Goal: Find specific page/section: Find specific page/section

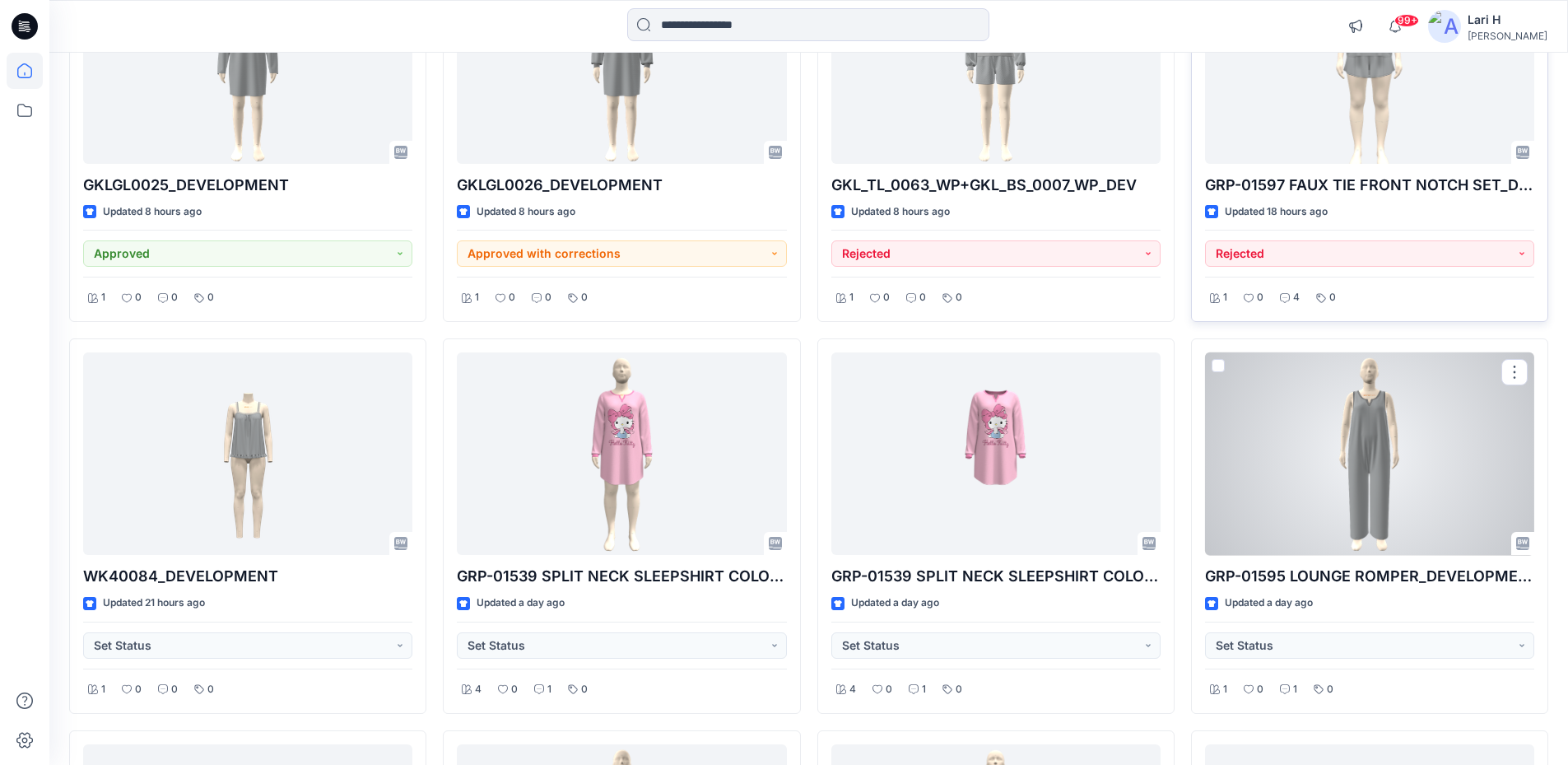
scroll to position [2141, 0]
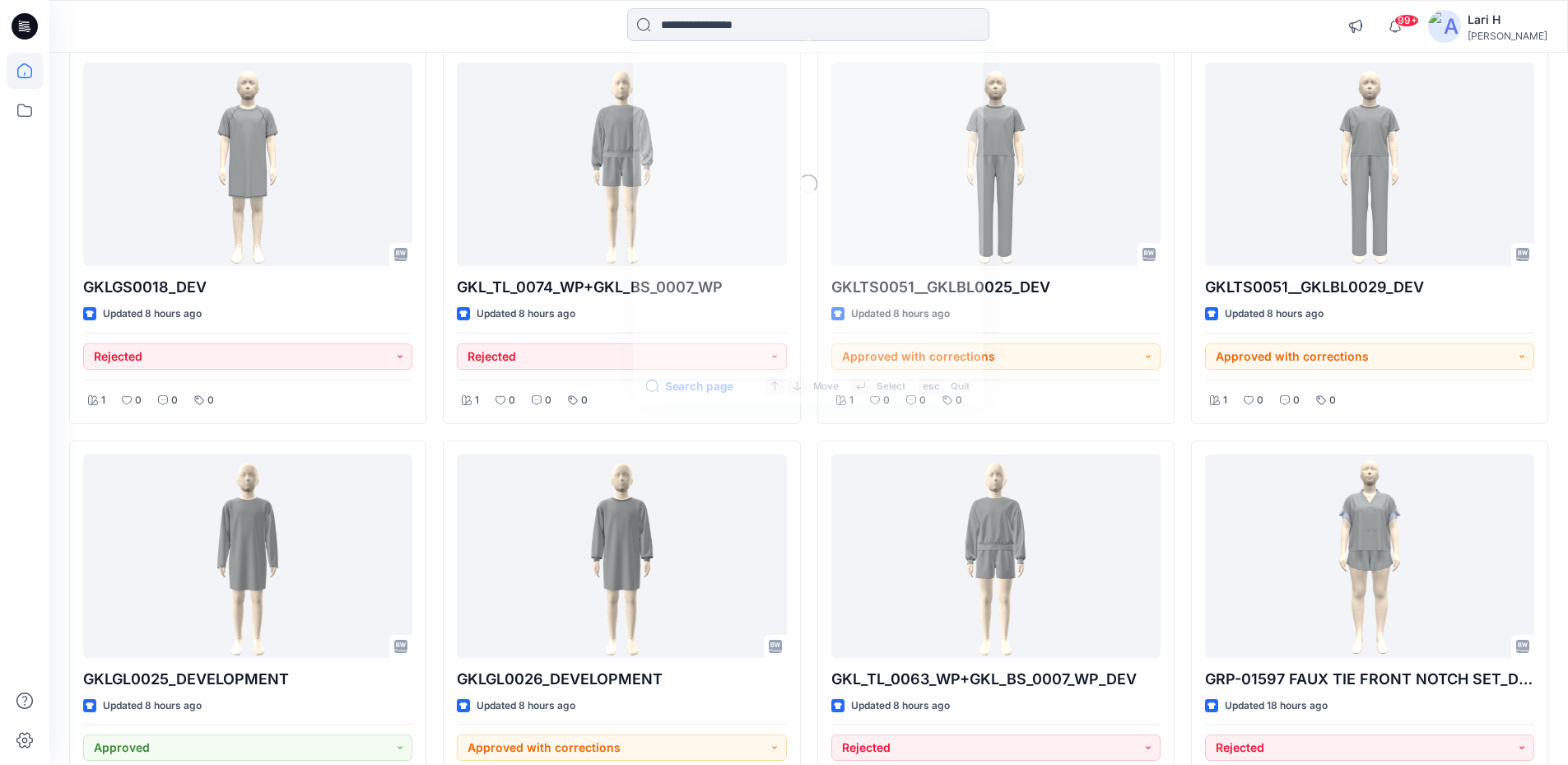
click at [693, 16] on input at bounding box center [808, 24] width 362 height 32
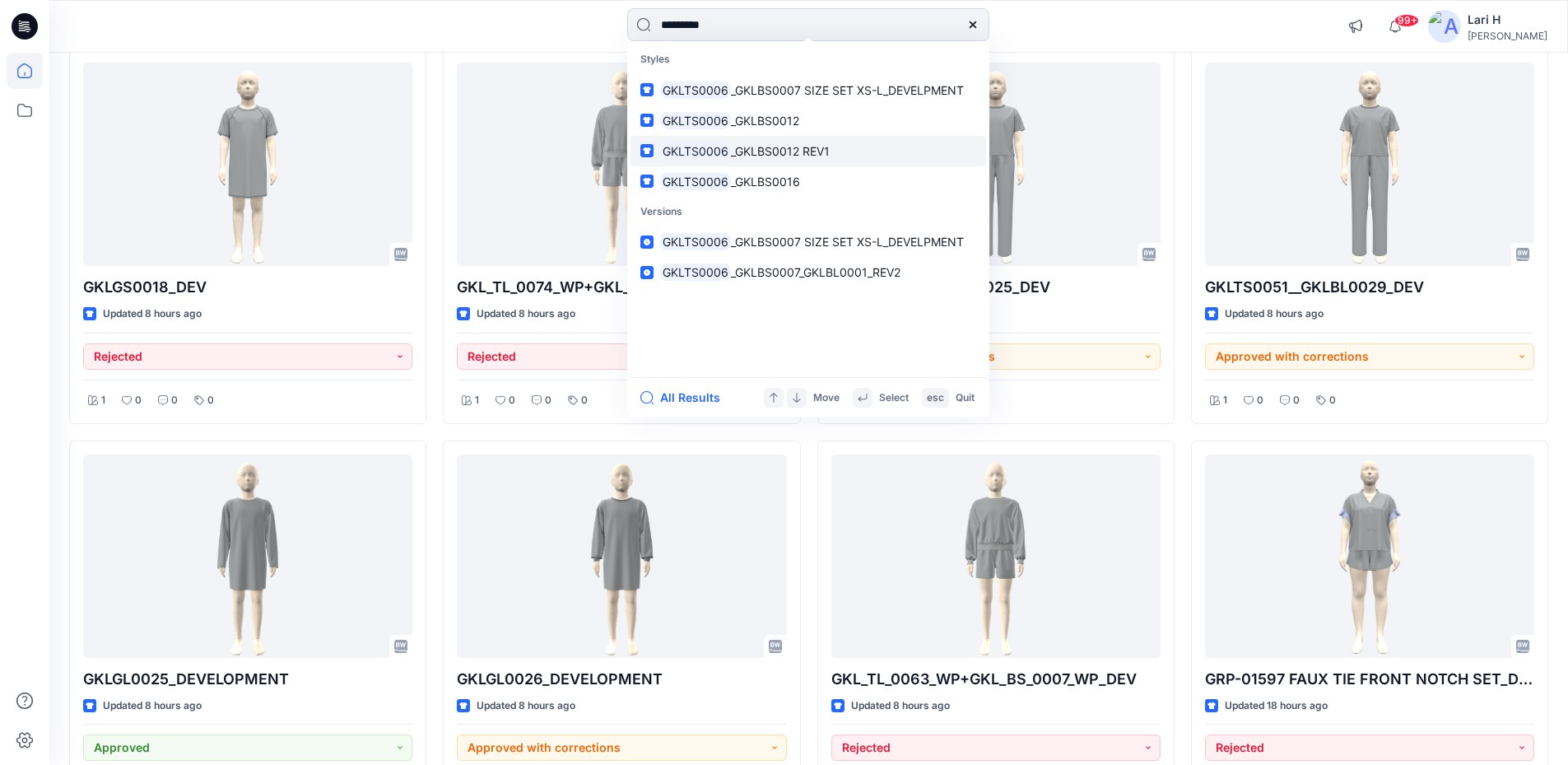
type input "*********"
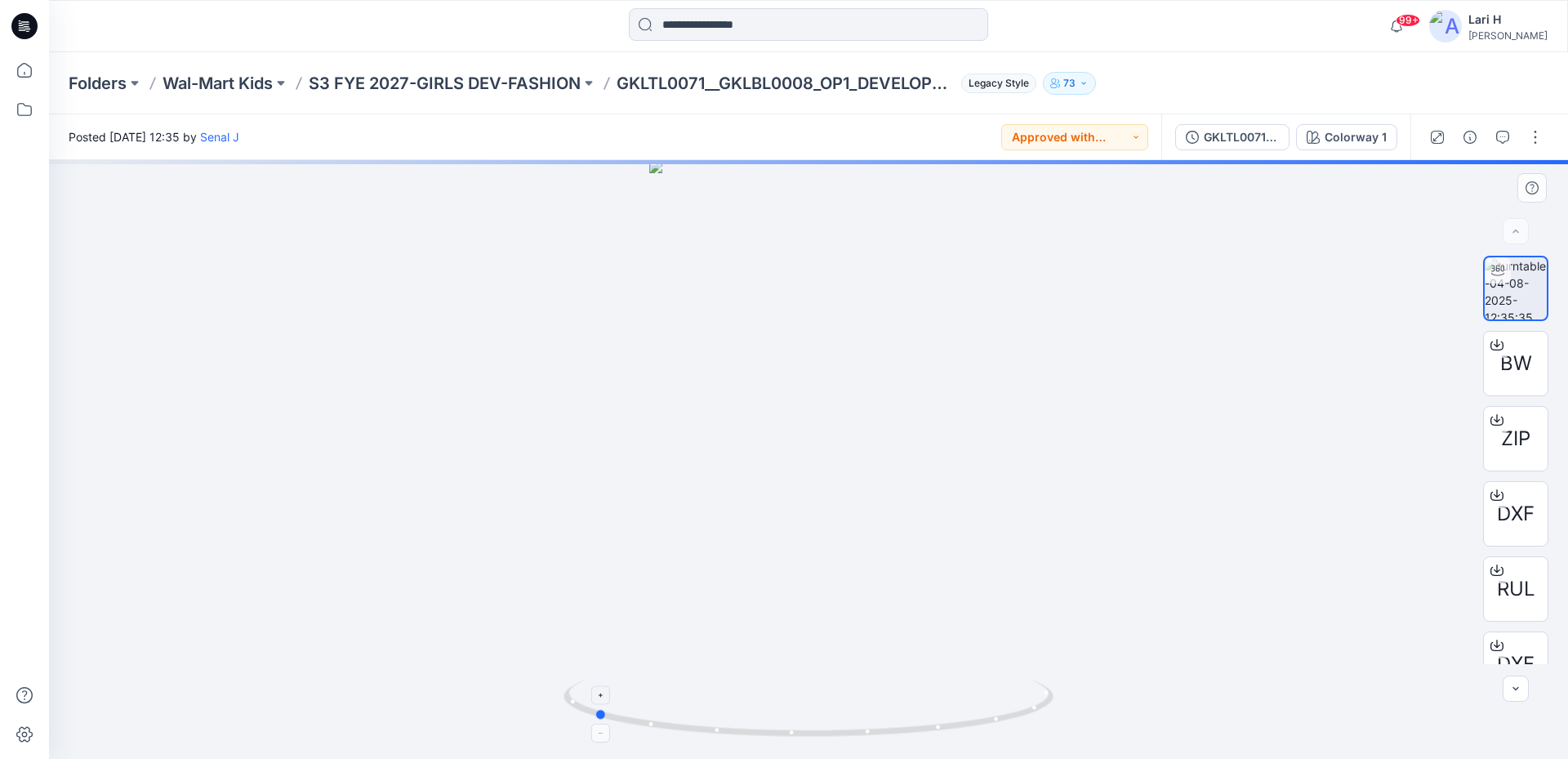
drag, startPoint x: 1016, startPoint y: 707, endPoint x: 802, endPoint y: 709, distance: 214.0
click at [802, 709] on icon at bounding box center [810, 710] width 494 height 62
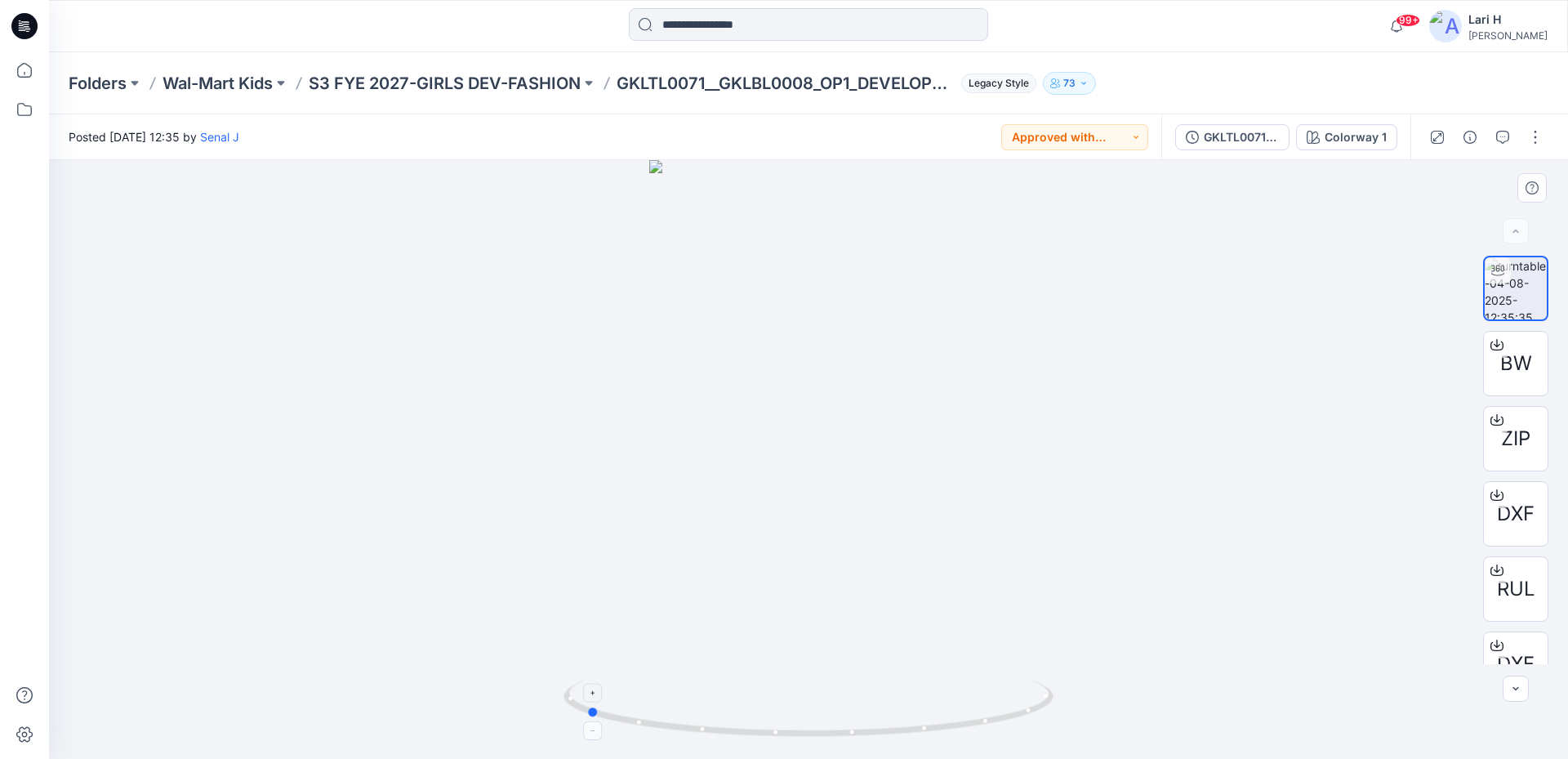
drag, startPoint x: 895, startPoint y: 732, endPoint x: 818, endPoint y: 707, distance: 81.0
click at [818, 707] on div at bounding box center [808, 459] width 1519 height 599
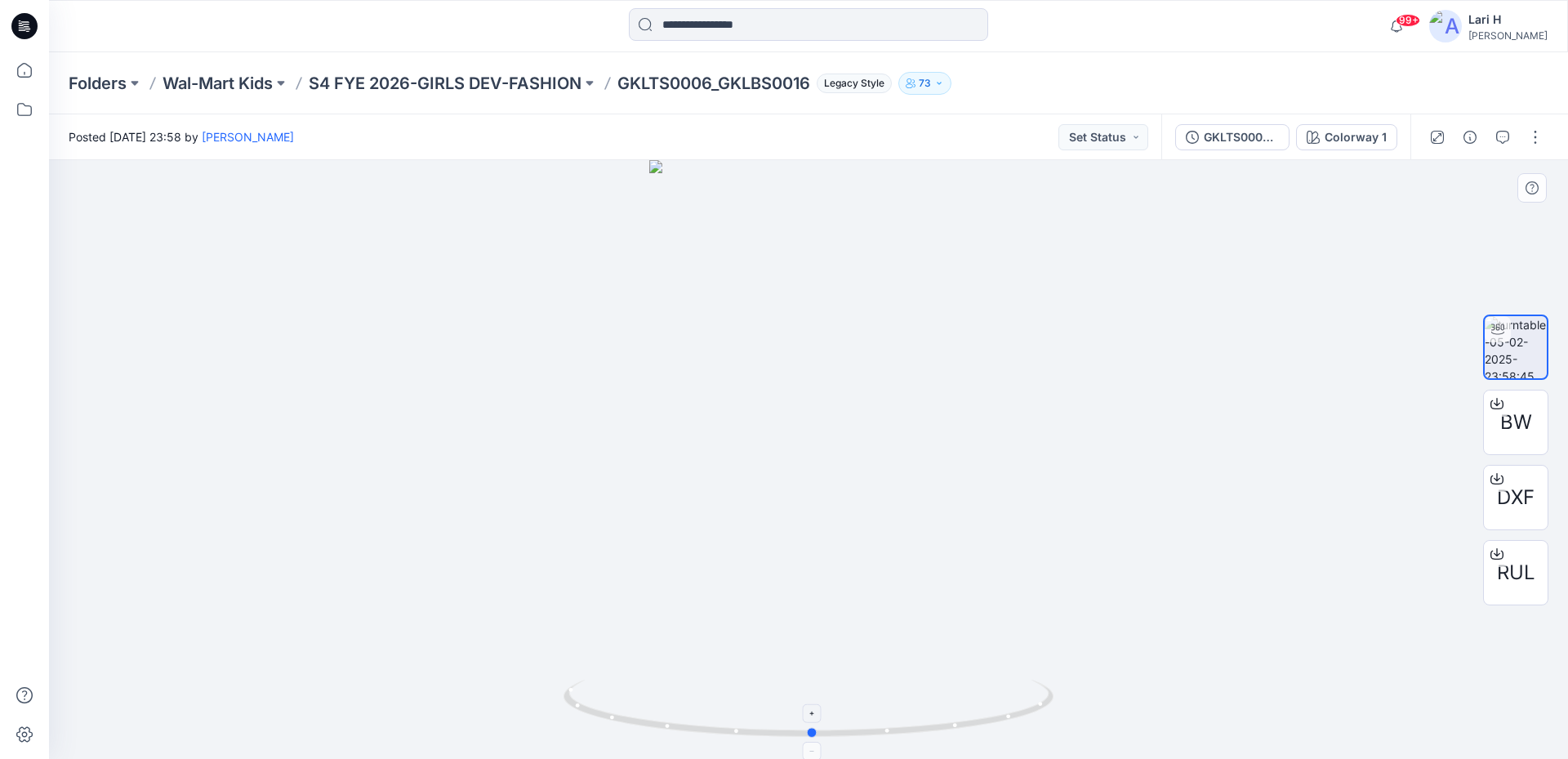
drag, startPoint x: 1012, startPoint y: 724, endPoint x: 1016, endPoint y: 708, distance: 16.5
click at [1016, 708] on icon at bounding box center [810, 710] width 494 height 62
